Goal: Check status: Check status

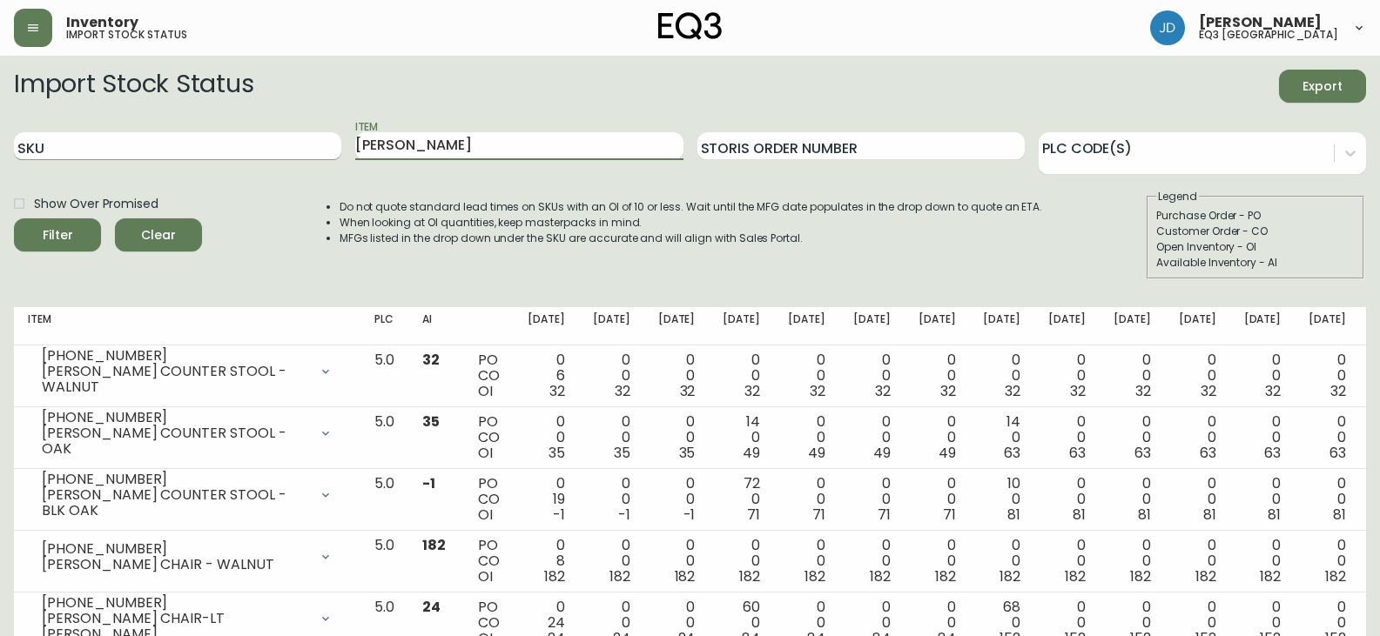
click at [125, 146] on input "SKU" at bounding box center [177, 146] width 327 height 28
click at [125, 141] on input "SKU" at bounding box center [177, 146] width 327 height 28
paste input "7050-347-16-A"
type input "7050-347-16-A"
click at [14, 219] on button "Filter" at bounding box center [57, 235] width 87 height 33
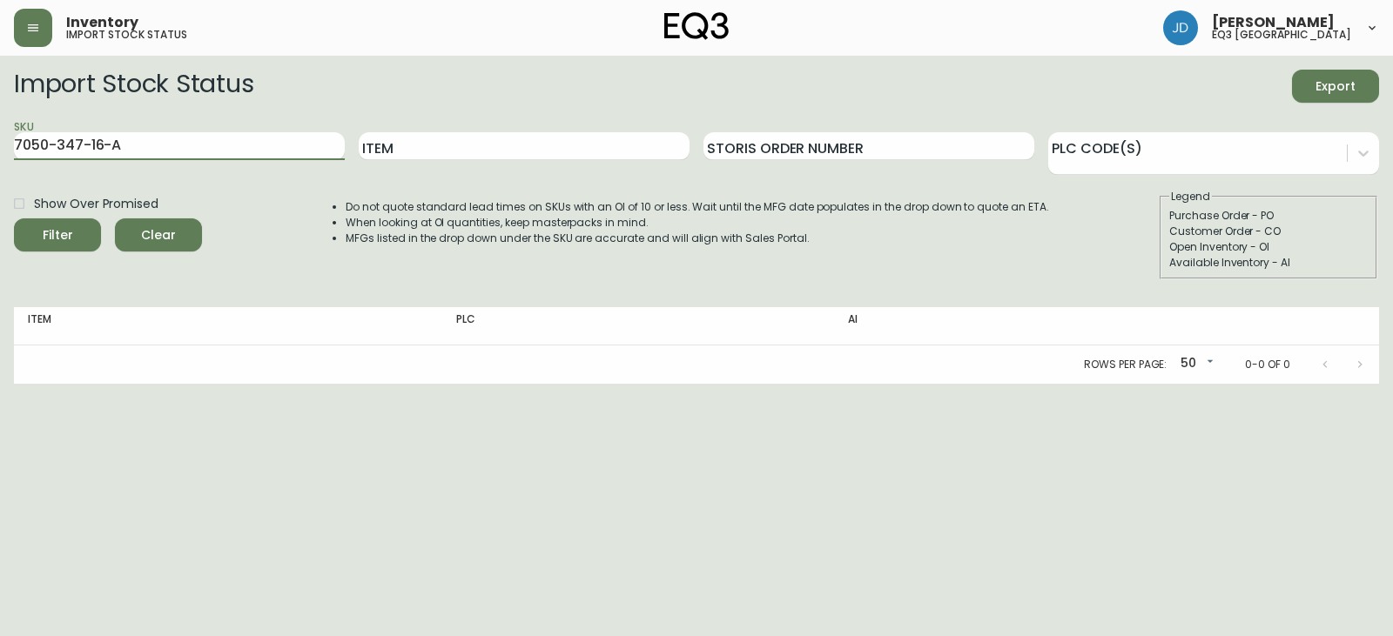
click at [14, 219] on button "Filter" at bounding box center [57, 235] width 87 height 33
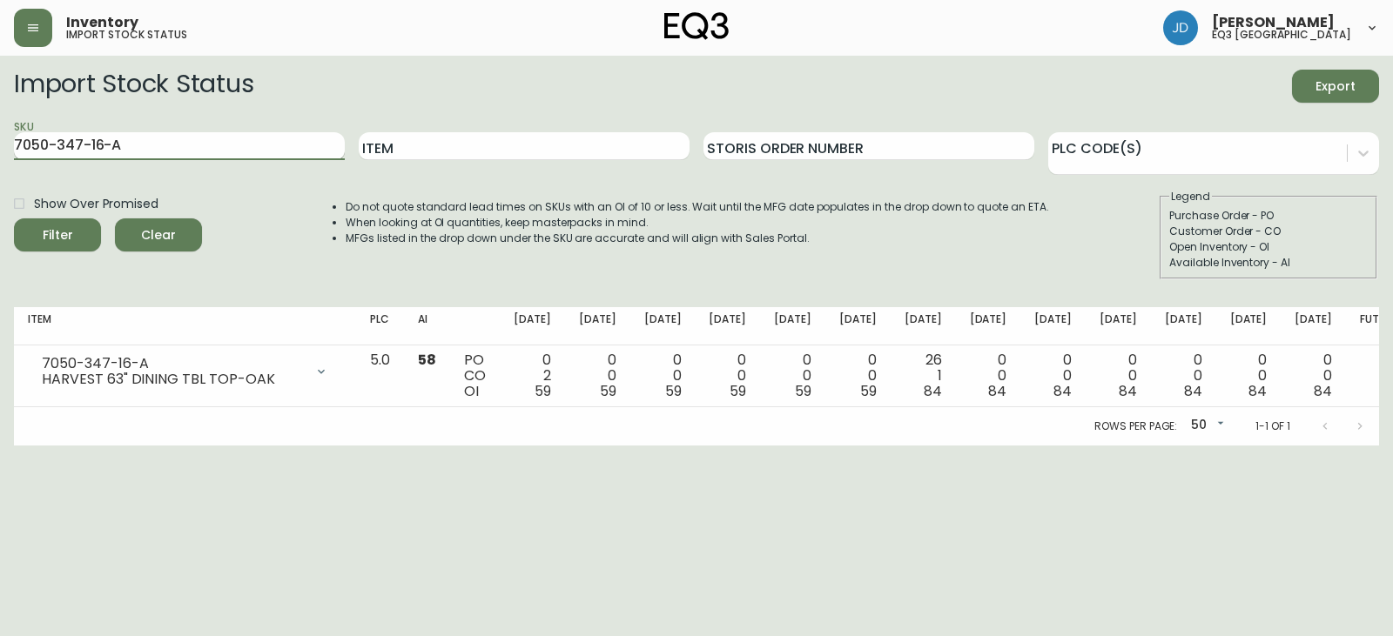
click at [231, 151] on input "7050-347-16-A" at bounding box center [179, 146] width 331 height 28
click at [232, 144] on input "7050-347-16-A" at bounding box center [179, 146] width 331 height 28
paste input "B"
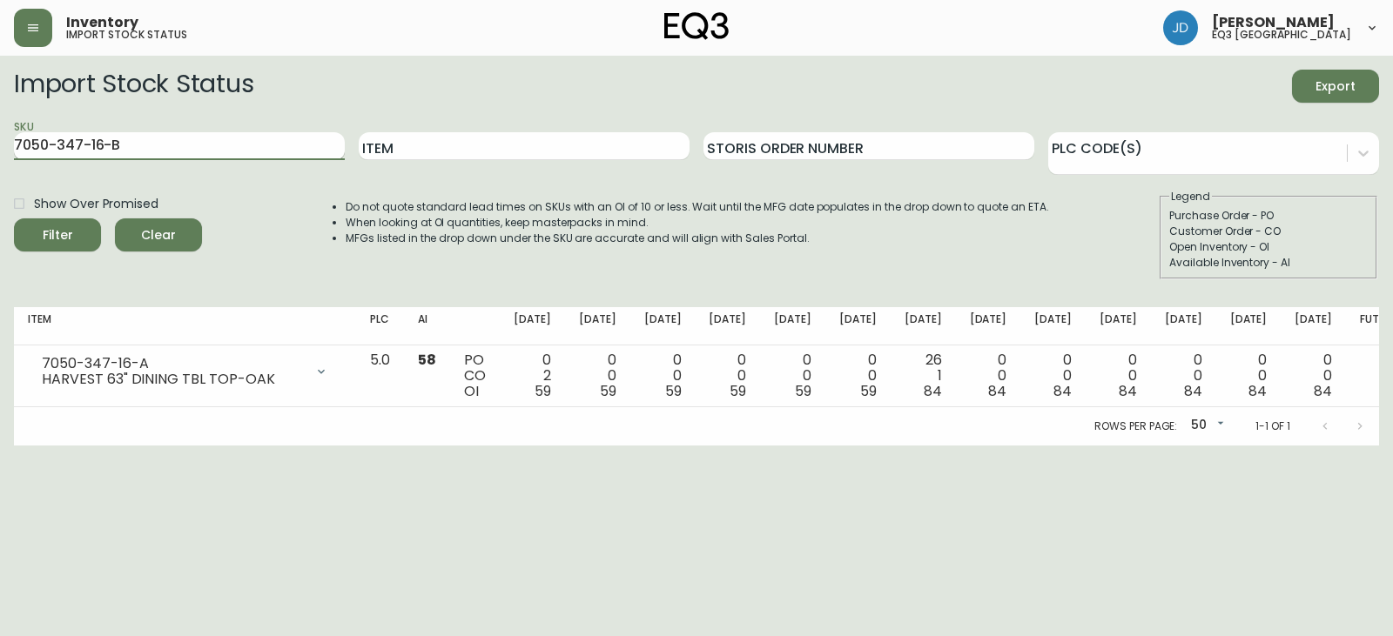
type input "7050-347-16-B"
click at [14, 219] on button "Filter" at bounding box center [57, 235] width 87 height 33
